Goal: Find contact information: Find contact information

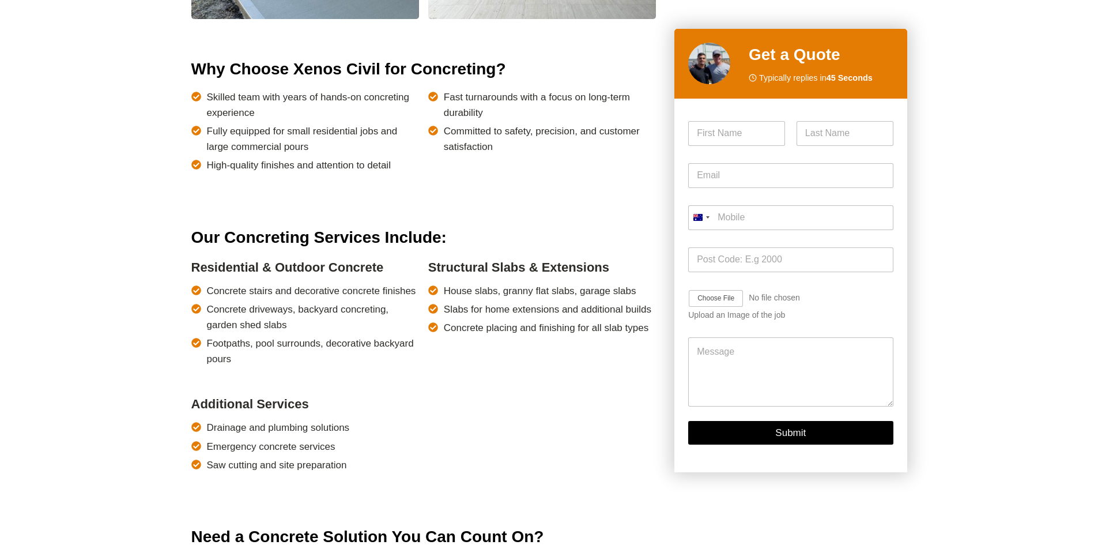
scroll to position [692, 0]
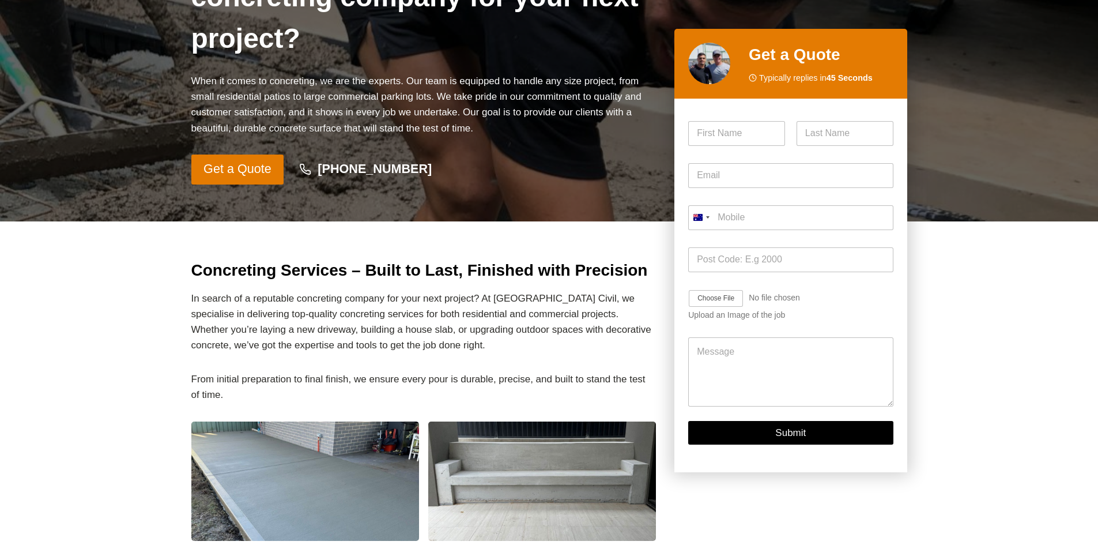
scroll to position [0, 0]
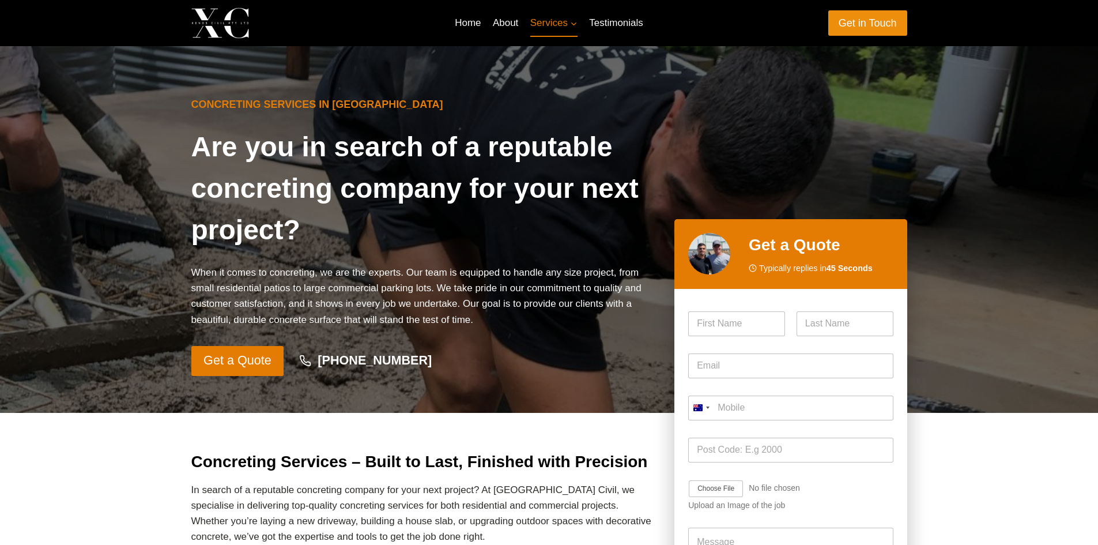
click at [878, 26] on link "Get in Touch" at bounding box center [867, 22] width 79 height 25
